Goal: Task Accomplishment & Management: Use online tool/utility

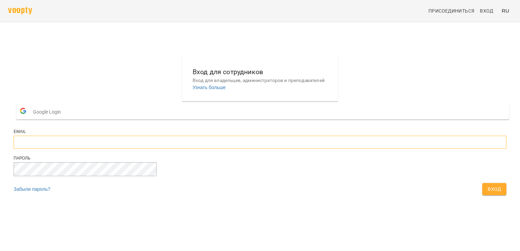
type input "**********"
click at [482, 195] on button "Вход" at bounding box center [494, 189] width 24 height 12
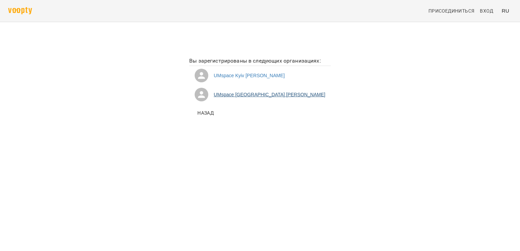
click at [238, 97] on li "UMspace Warszawa Колесникова Маргарита" at bounding box center [260, 94] width 142 height 19
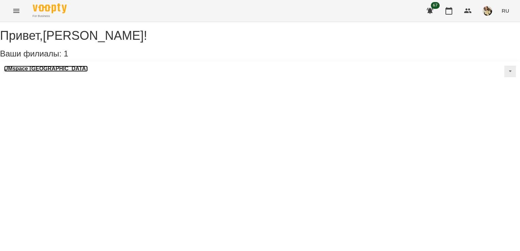
click at [54, 72] on h3 "UMspace [GEOGRAPHIC_DATA]" at bounding box center [46, 69] width 84 height 6
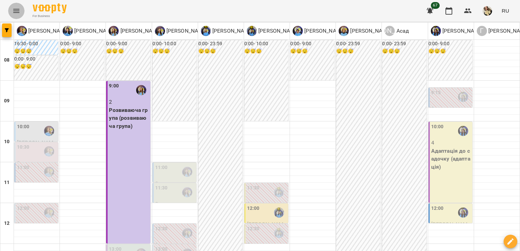
click at [16, 7] on icon "Menu" at bounding box center [16, 11] width 8 height 8
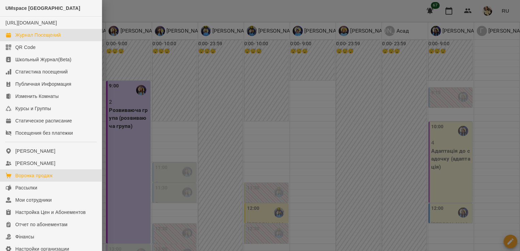
click at [36, 179] on div "Воронка продаж" at bounding box center [33, 175] width 37 height 7
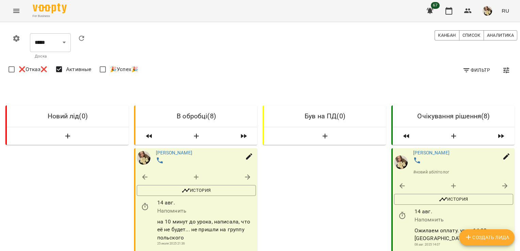
click at [211, 71] on div "Фильтр ❌Отказ❌ Активные 🎉Успех🎉" at bounding box center [263, 70] width 512 height 19
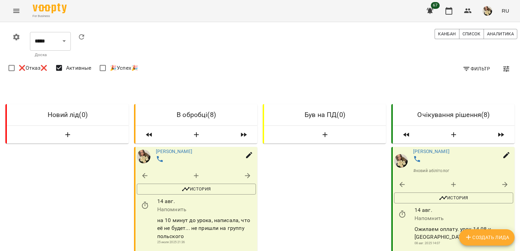
click at [18, 14] on icon "Menu" at bounding box center [16, 11] width 8 height 8
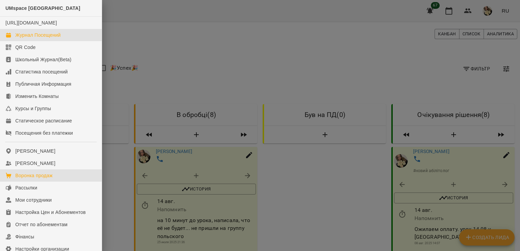
click at [24, 38] on div "Журнал Посещений" at bounding box center [37, 35] width 45 height 7
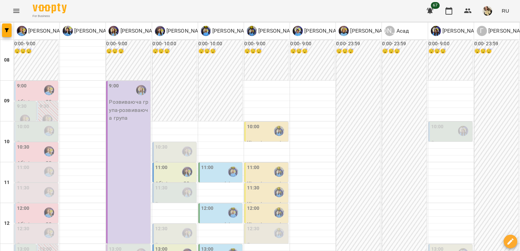
scroll to position [0, 0]
